Goal: Task Accomplishment & Management: Use online tool/utility

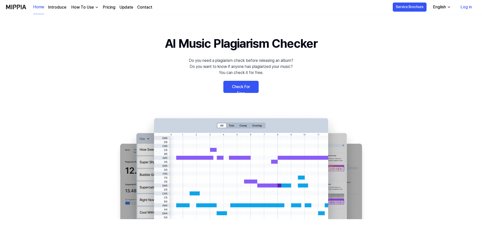
click at [468, 7] on link "Log in" at bounding box center [466, 7] width 19 height 14
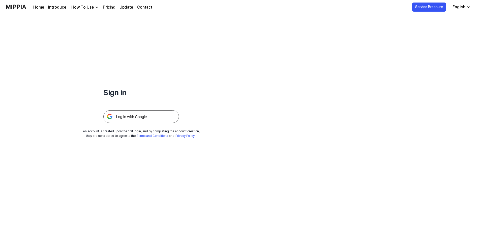
click at [120, 115] on img at bounding box center [141, 116] width 76 height 13
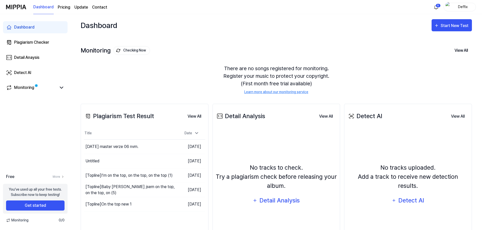
drag, startPoint x: 284, startPoint y: 23, endPoint x: 325, endPoint y: 28, distance: 41.2
click at [286, 23] on div "Dashboard Start New Test" at bounding box center [276, 25] width 391 height 22
click at [466, 27] on div "Start New Test" at bounding box center [455, 25] width 29 height 7
click at [433, 42] on div "Plagiarism test" at bounding box center [446, 41] width 44 height 7
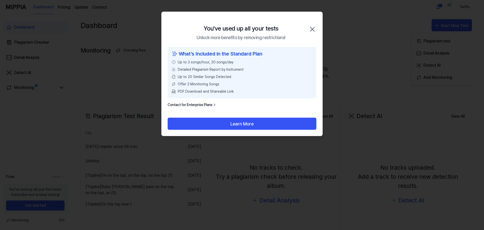
click at [313, 29] on icon "button" at bounding box center [312, 29] width 8 height 8
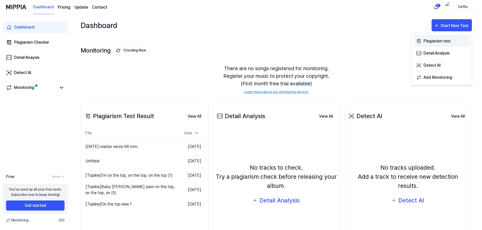
click at [439, 42] on div "Plagiarism test" at bounding box center [446, 41] width 44 height 7
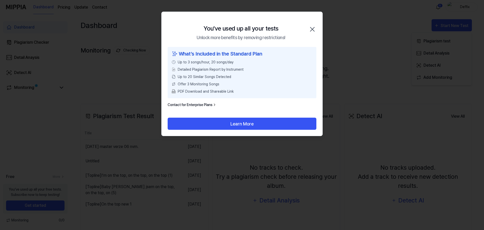
click at [314, 29] on icon "button" at bounding box center [312, 29] width 8 height 8
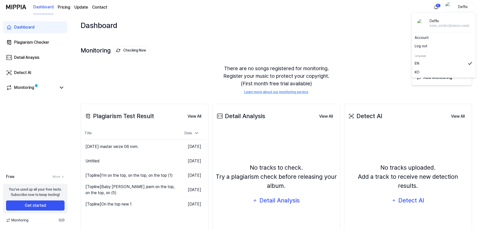
click at [460, 6] on div "Deffix" at bounding box center [463, 7] width 20 height 6
click at [423, 46] on button "Log out" at bounding box center [444, 45] width 58 height 5
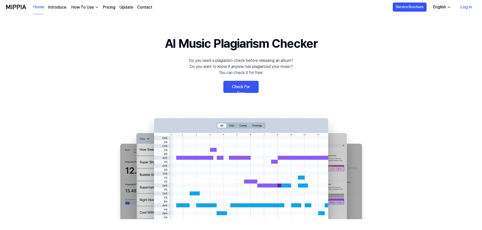
click at [470, 8] on link "Log in" at bounding box center [466, 7] width 19 height 14
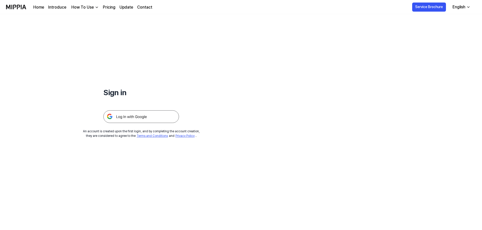
click at [145, 112] on img at bounding box center [141, 116] width 76 height 13
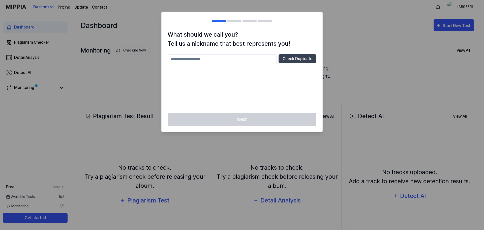
click at [344, 43] on div at bounding box center [242, 115] width 484 height 230
click at [259, 117] on div "Next" at bounding box center [242, 122] width 161 height 19
click at [310, 59] on button "Check Duplicate" at bounding box center [298, 58] width 38 height 9
click at [328, 48] on div at bounding box center [242, 115] width 484 height 230
click at [231, 60] on input "text" at bounding box center [222, 59] width 109 height 10
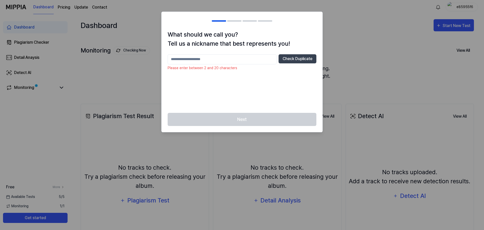
type input "*"
click at [230, 58] on input "**" at bounding box center [222, 59] width 109 height 10
type input "******"
click at [302, 57] on button "Check Duplicate" at bounding box center [298, 58] width 38 height 9
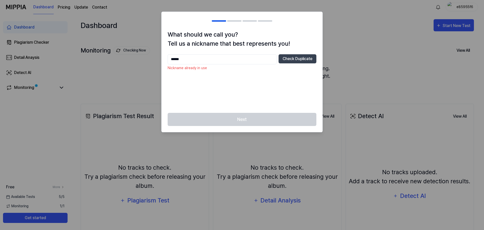
click at [231, 56] on input "******" at bounding box center [222, 59] width 109 height 10
drag, startPoint x: 227, startPoint y: 56, endPoint x: 182, endPoint y: 54, distance: 44.9
click at [182, 54] on input "*********" at bounding box center [222, 59] width 109 height 10
type input "********"
click at [284, 56] on button "Check Duplicate" at bounding box center [298, 58] width 38 height 9
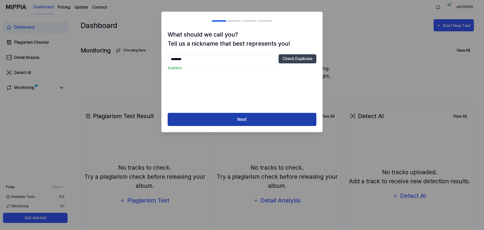
click at [259, 115] on button "Next" at bounding box center [242, 119] width 149 height 13
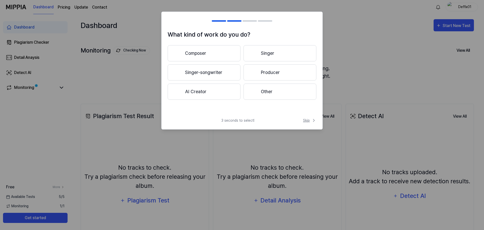
click at [308, 122] on span "Skip" at bounding box center [309, 120] width 13 height 5
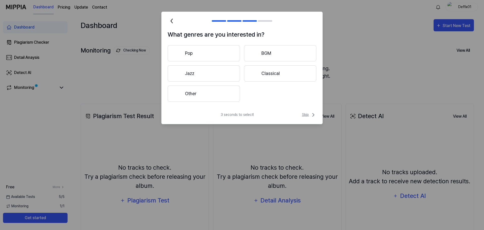
click at [303, 112] on span "Skip" at bounding box center [309, 115] width 14 height 6
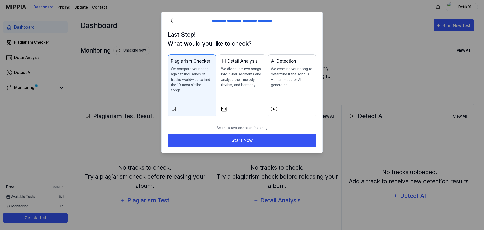
click at [304, 112] on div "Last Step! What would you like to check? Plagiarism Checker We compare your son…" at bounding box center [242, 76] width 161 height 92
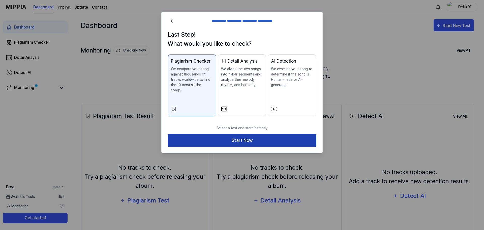
click at [271, 134] on button "Start Now" at bounding box center [242, 140] width 149 height 13
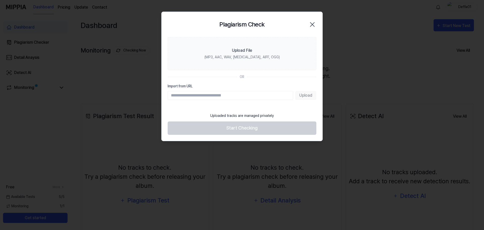
click at [312, 21] on icon "button" at bounding box center [312, 24] width 8 height 8
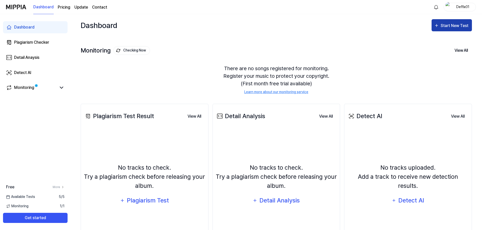
click at [449, 21] on button "Start New Test" at bounding box center [452, 25] width 40 height 12
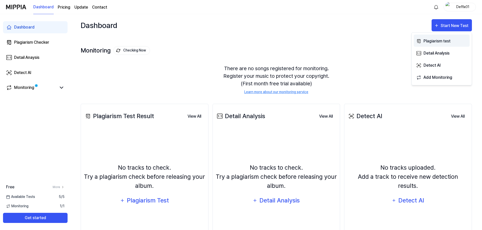
click at [428, 40] on div "Plagiarism test" at bounding box center [446, 41] width 44 height 7
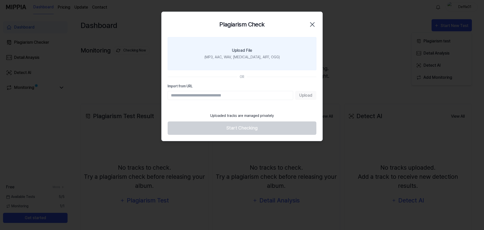
click at [258, 53] on label "Upload File (MP3, AAC, WAV, FLAC, AIFF, OGG)" at bounding box center [242, 53] width 149 height 33
click at [0, 0] on input "Upload File (MP3, AAC, WAV, FLAC, AIFF, OGG)" at bounding box center [0, 0] width 0 height 0
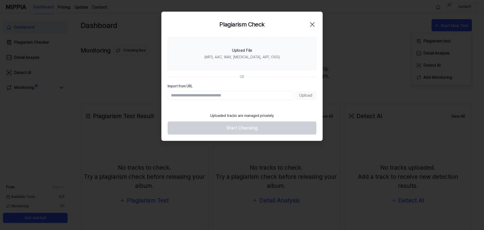
click at [222, 20] on h2 "Plagiarism Check" at bounding box center [241, 24] width 45 height 9
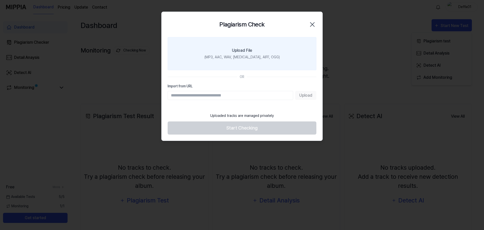
click at [247, 46] on label "Upload File (MP3, AAC, WAV, FLAC, AIFF, OGG)" at bounding box center [242, 53] width 149 height 33
click at [0, 0] on input "Upload File (MP3, AAC, WAV, FLAC, AIFF, OGG)" at bounding box center [0, 0] width 0 height 0
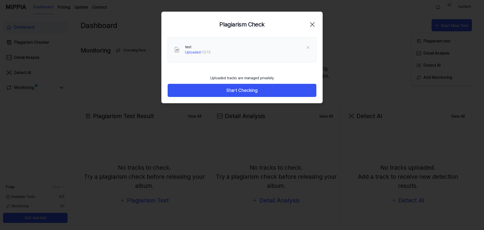
click at [312, 24] on icon "button" at bounding box center [312, 24] width 4 height 4
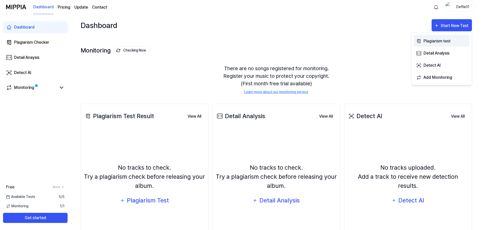
click at [434, 39] on div "Plagiarism test" at bounding box center [446, 41] width 44 height 7
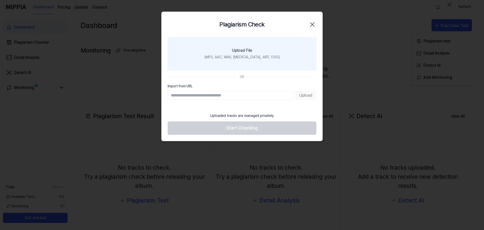
click at [261, 60] on label "Upload File (MP3, AAC, WAV, FLAC, AIFF, OGG)" at bounding box center [242, 53] width 149 height 33
click at [0, 0] on input "Upload File (MP3, AAC, WAV, FLAC, AIFF, OGG)" at bounding box center [0, 0] width 0 height 0
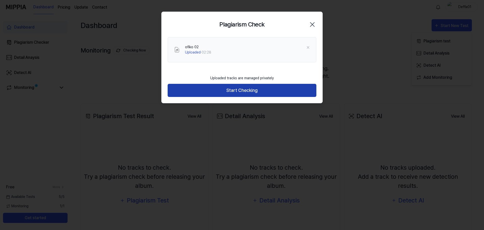
click at [293, 90] on button "Start Checking" at bounding box center [242, 90] width 149 height 13
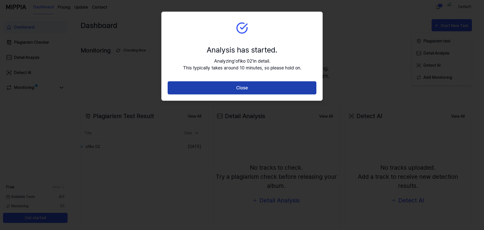
click at [259, 91] on button "Close" at bounding box center [242, 87] width 149 height 13
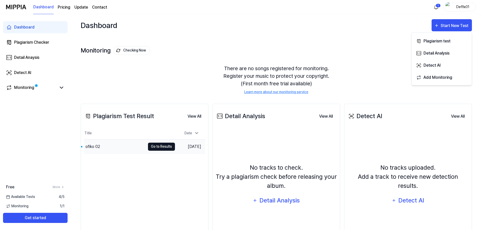
click at [149, 149] on button "Go to Results" at bounding box center [161, 146] width 27 height 8
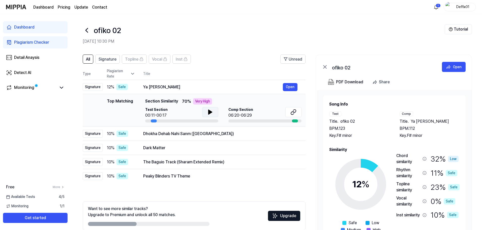
click at [207, 110] on icon at bounding box center [210, 112] width 6 height 6
click at [208, 111] on icon at bounding box center [210, 112] width 6 height 6
